Goal: Information Seeking & Learning: Learn about a topic

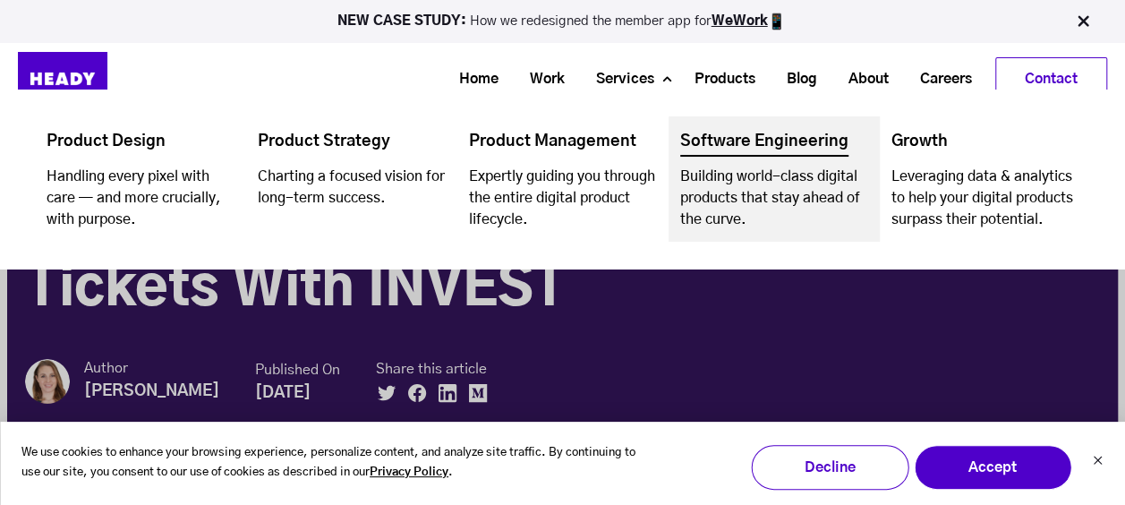
scroll to position [179, 0]
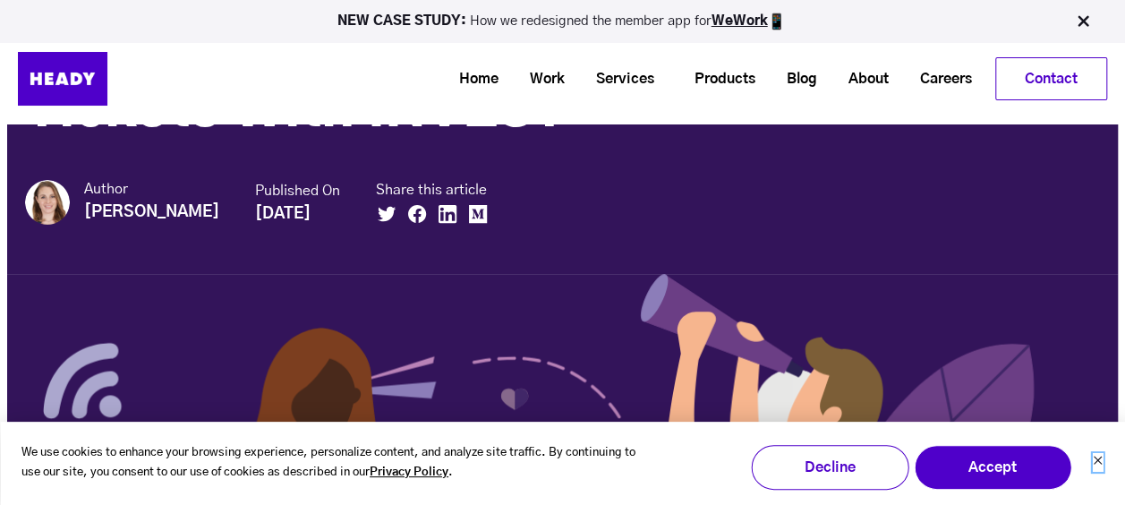
click at [1098, 462] on icon "Dismiss cookie banner" at bounding box center [1097, 460] width 11 height 11
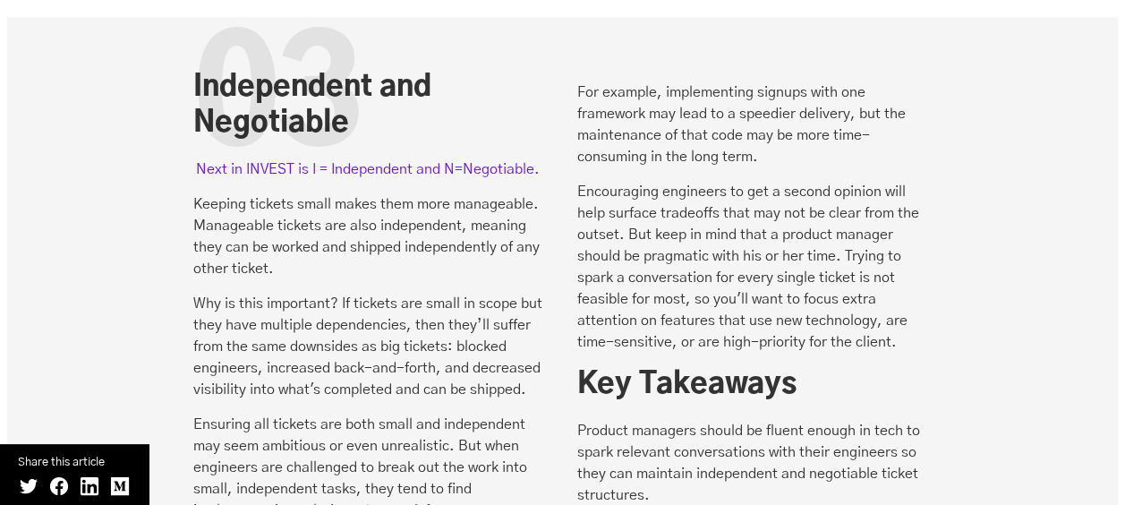
scroll to position [5282, 0]
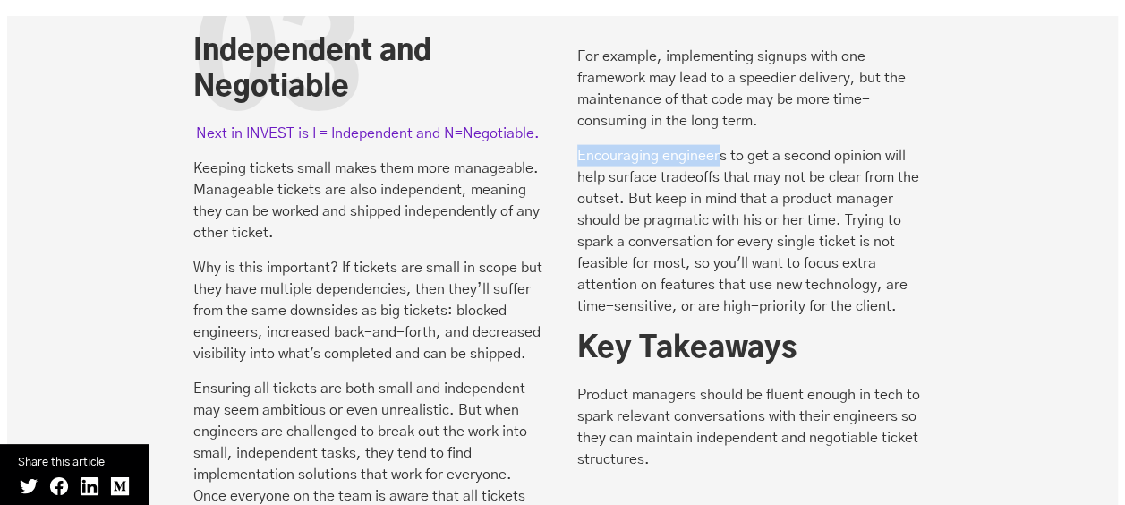
drag, startPoint x: 580, startPoint y: 88, endPoint x: 720, endPoint y: 77, distance: 140.1
click at [720, 145] on p "Encouraging engineers to get a second opinion will help surface tradeoffs that …" at bounding box center [754, 231] width 355 height 172
drag, startPoint x: 720, startPoint y: 77, endPoint x: 716, endPoint y: 95, distance: 18.3
click at [716, 145] on p "Encouraging engineers to get a second opinion will help surface tradeoffs that …" at bounding box center [754, 231] width 355 height 172
click at [722, 145] on p "Encouraging engineers to get a second opinion will help surface tradeoffs that …" at bounding box center [754, 231] width 355 height 172
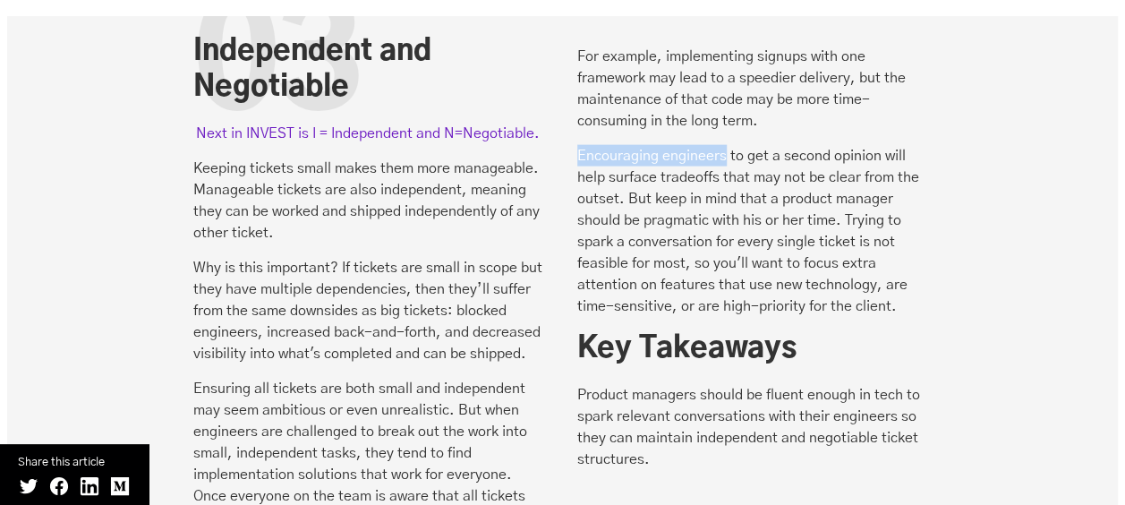
drag, startPoint x: 723, startPoint y: 82, endPoint x: 577, endPoint y: 88, distance: 146.9
click at [577, 145] on p "Encouraging engineers to get a second opinion will help surface tradeoffs that …" at bounding box center [754, 231] width 355 height 172
click at [925, 235] on p "Encouraging engineers to get a second opinion will help surface tradeoffs that …" at bounding box center [754, 231] width 355 height 172
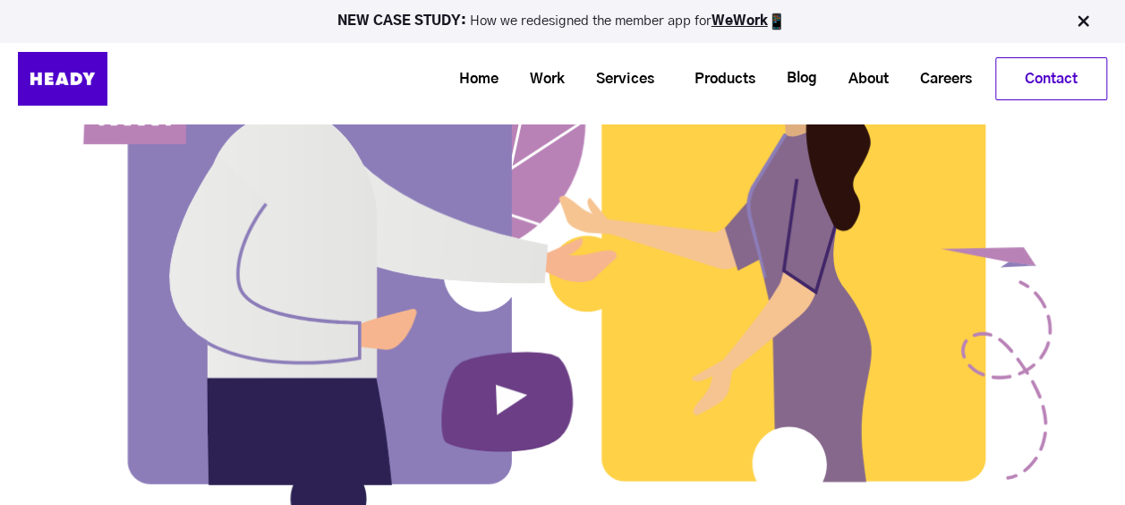
scroll to position [0, 0]
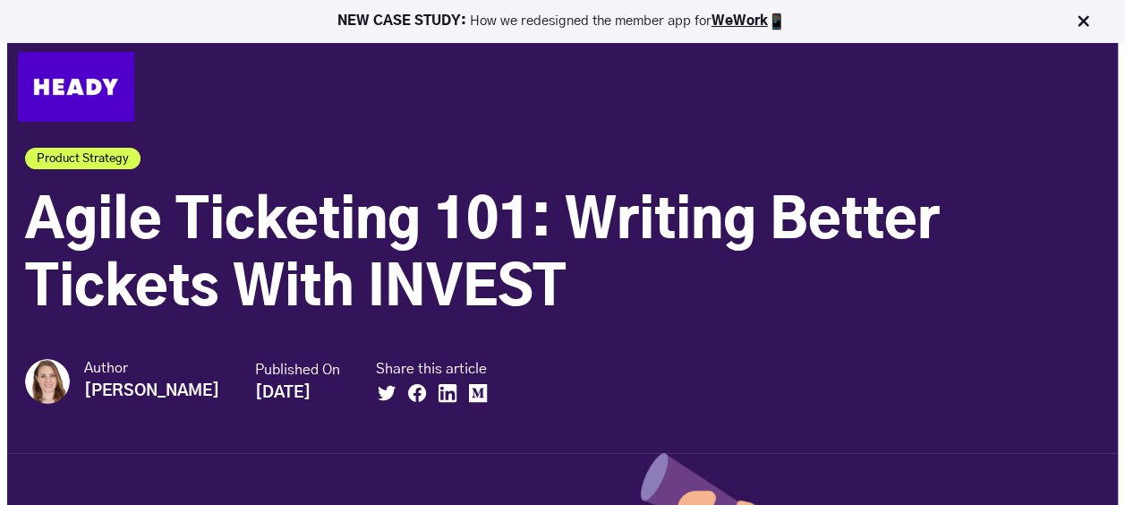
click at [1061, 190] on h1 "Agile Ticketing 101: Writing Better Tickets With INVEST" at bounding box center [562, 256] width 1075 height 134
